Goal: Contribute content: Contribute content

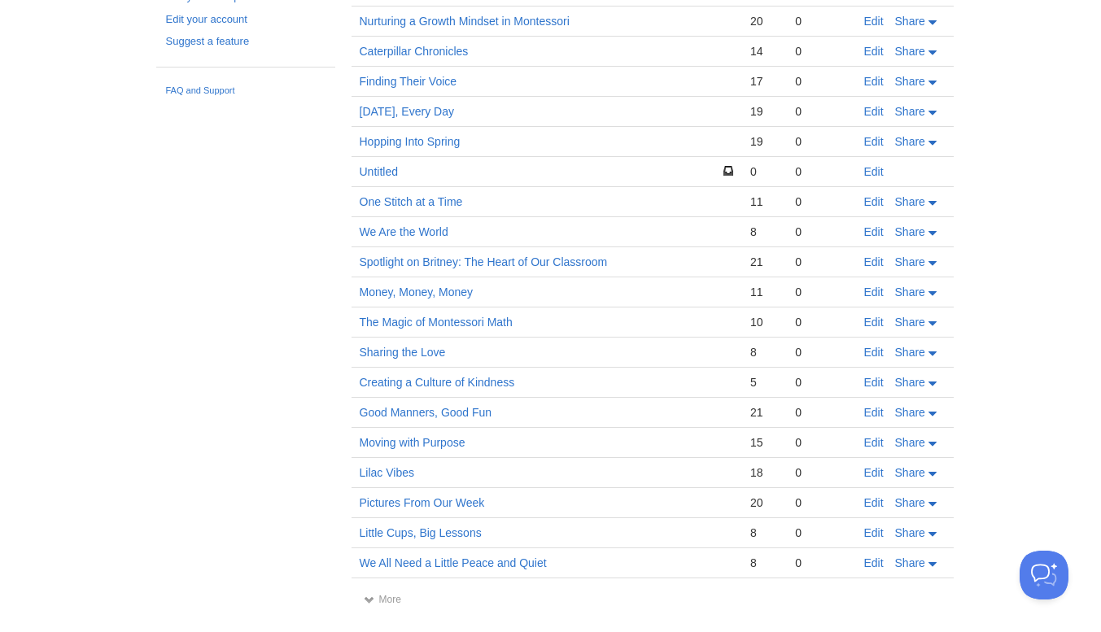
scroll to position [231, 0]
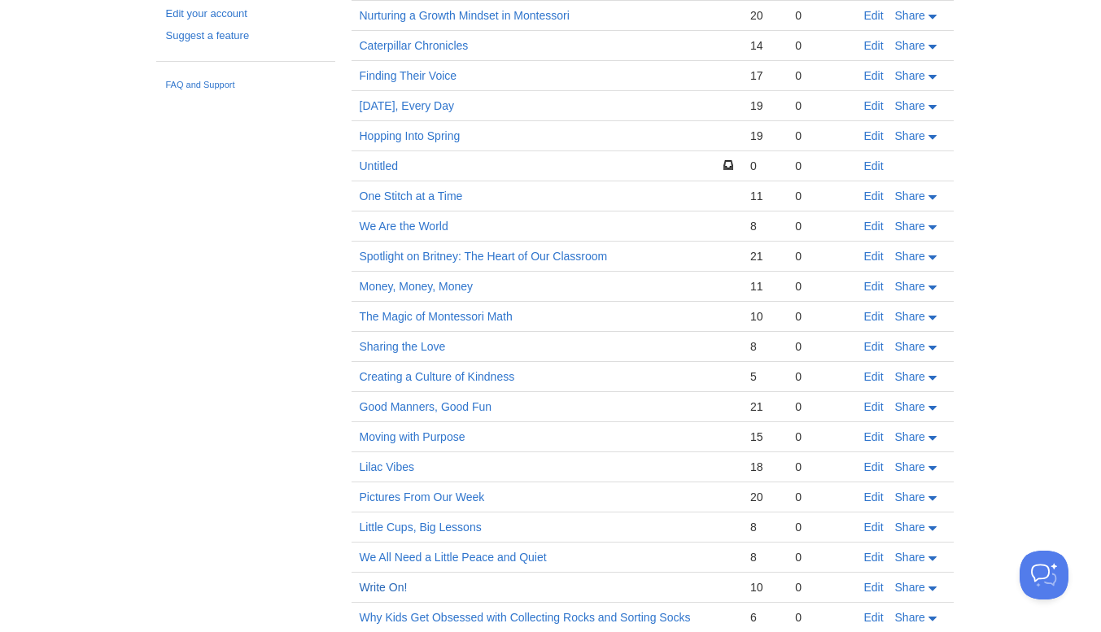
click at [382, 593] on link "Write On!" at bounding box center [384, 587] width 48 height 13
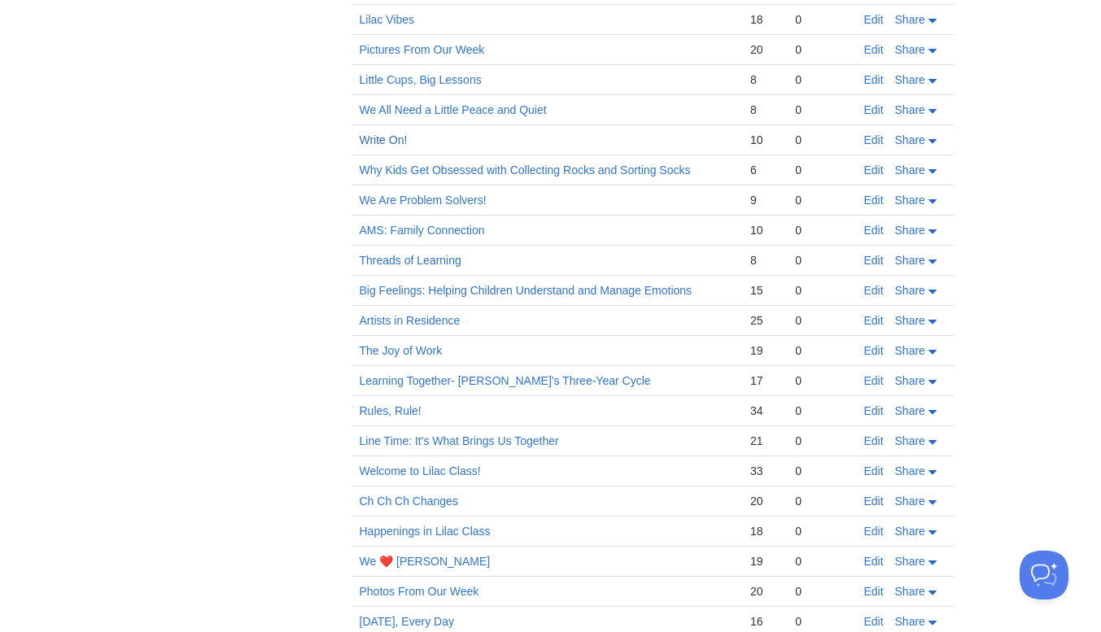
scroll to position [679, 0]
click at [389, 471] on link "Welcome to Lilac Class!" at bounding box center [420, 470] width 121 height 13
click at [430, 467] on link "Welcome to Lilac Class!" at bounding box center [420, 470] width 121 height 13
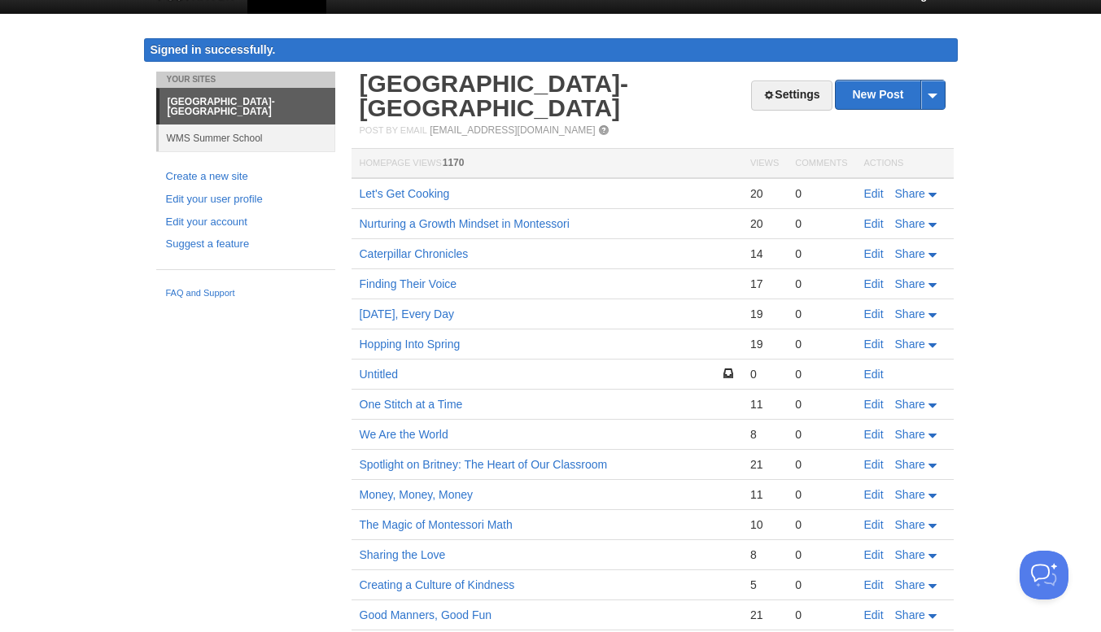
scroll to position [0, 0]
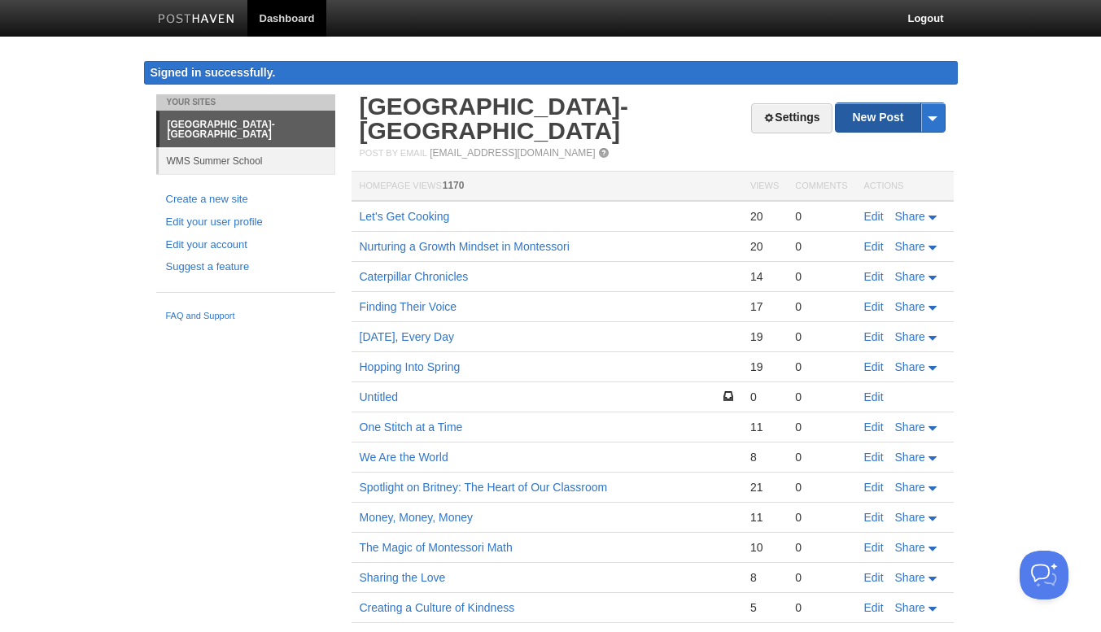
click at [872, 111] on link "New Post" at bounding box center [889, 117] width 108 height 28
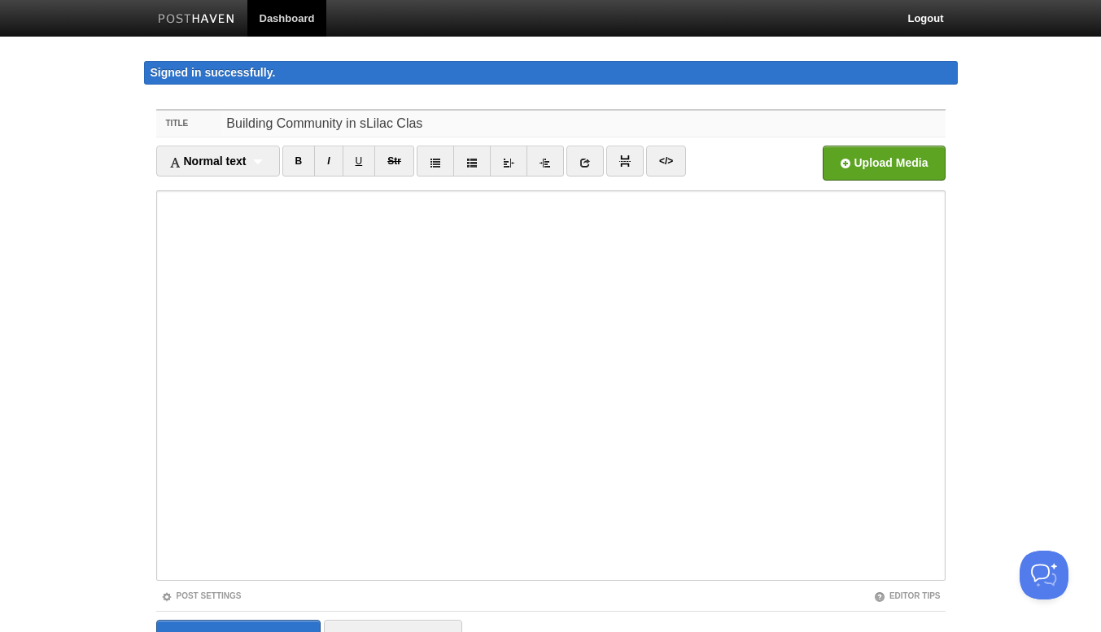
click at [359, 125] on input "Building Community in sLilac Clas" at bounding box center [582, 124] width 723 height 26
click at [430, 127] on input "Building Community in [GEOGRAPHIC_DATA] Clas" at bounding box center [582, 124] width 723 height 26
type input "Building Community in [GEOGRAPHIC_DATA] Class"
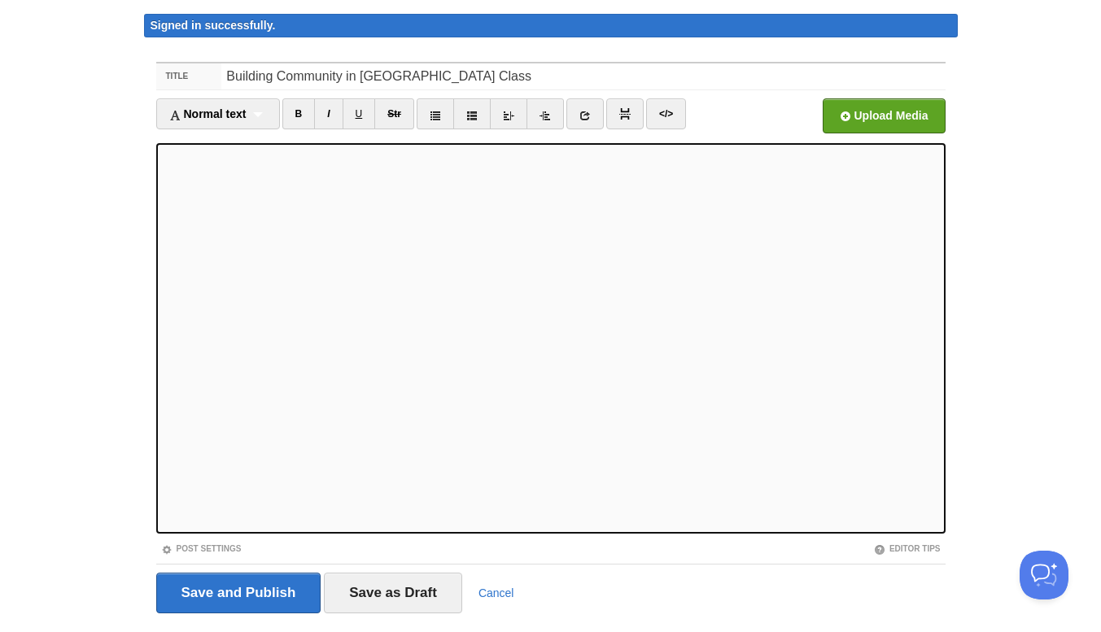
scroll to position [54, 0]
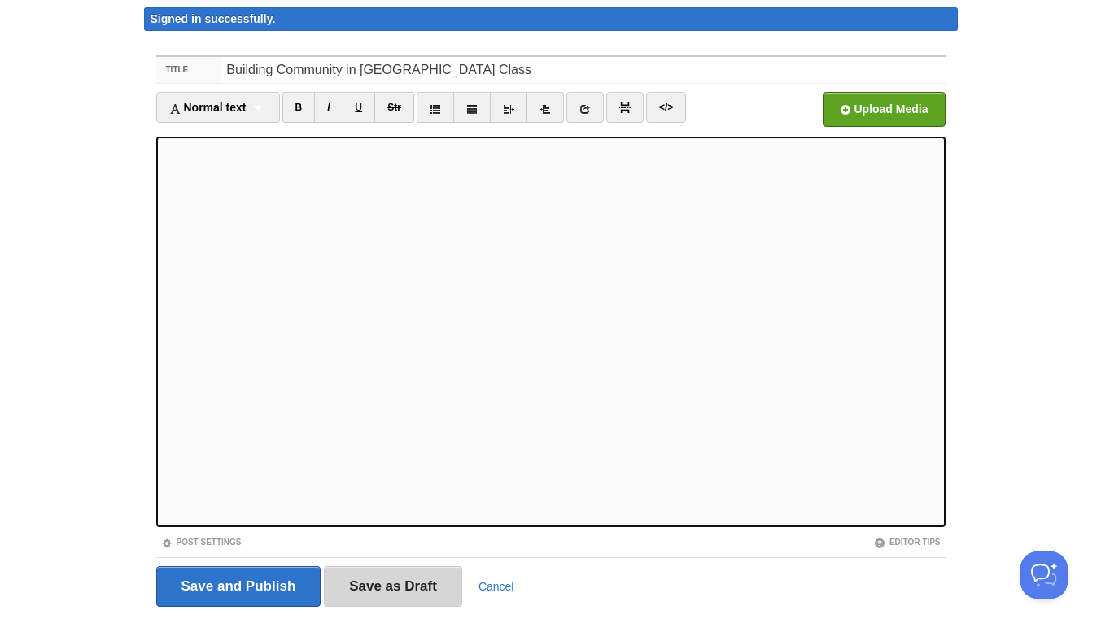
click at [391, 581] on input "Save as Draft" at bounding box center [393, 586] width 138 height 41
